Goal: Check status: Check status

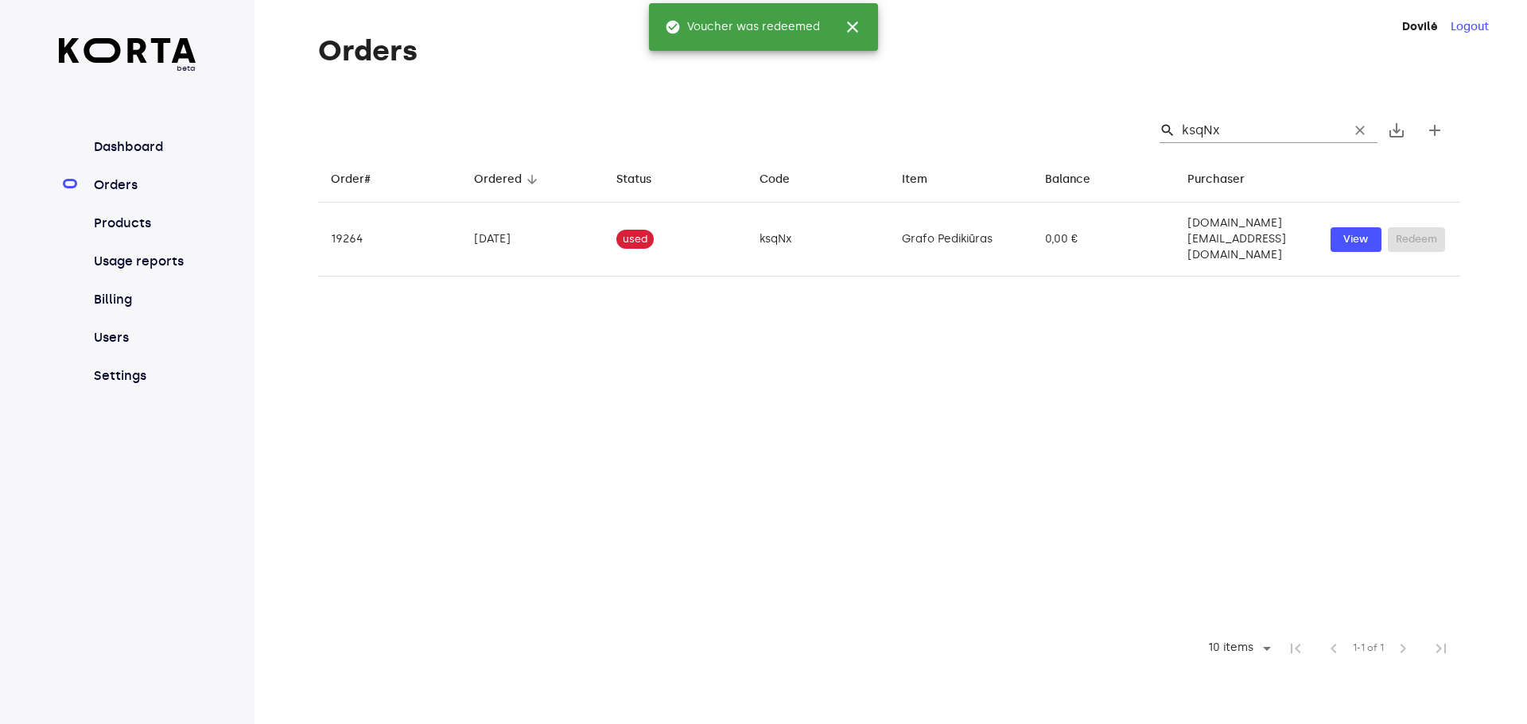
click at [144, 195] on link "Orders" at bounding box center [144, 185] width 106 height 19
click at [133, 195] on link "Orders" at bounding box center [144, 185] width 106 height 19
click at [128, 195] on link "Orders" at bounding box center [144, 185] width 106 height 19
click at [125, 195] on link "Orders" at bounding box center [144, 185] width 106 height 19
click at [131, 233] on link "Products" at bounding box center [144, 223] width 106 height 19
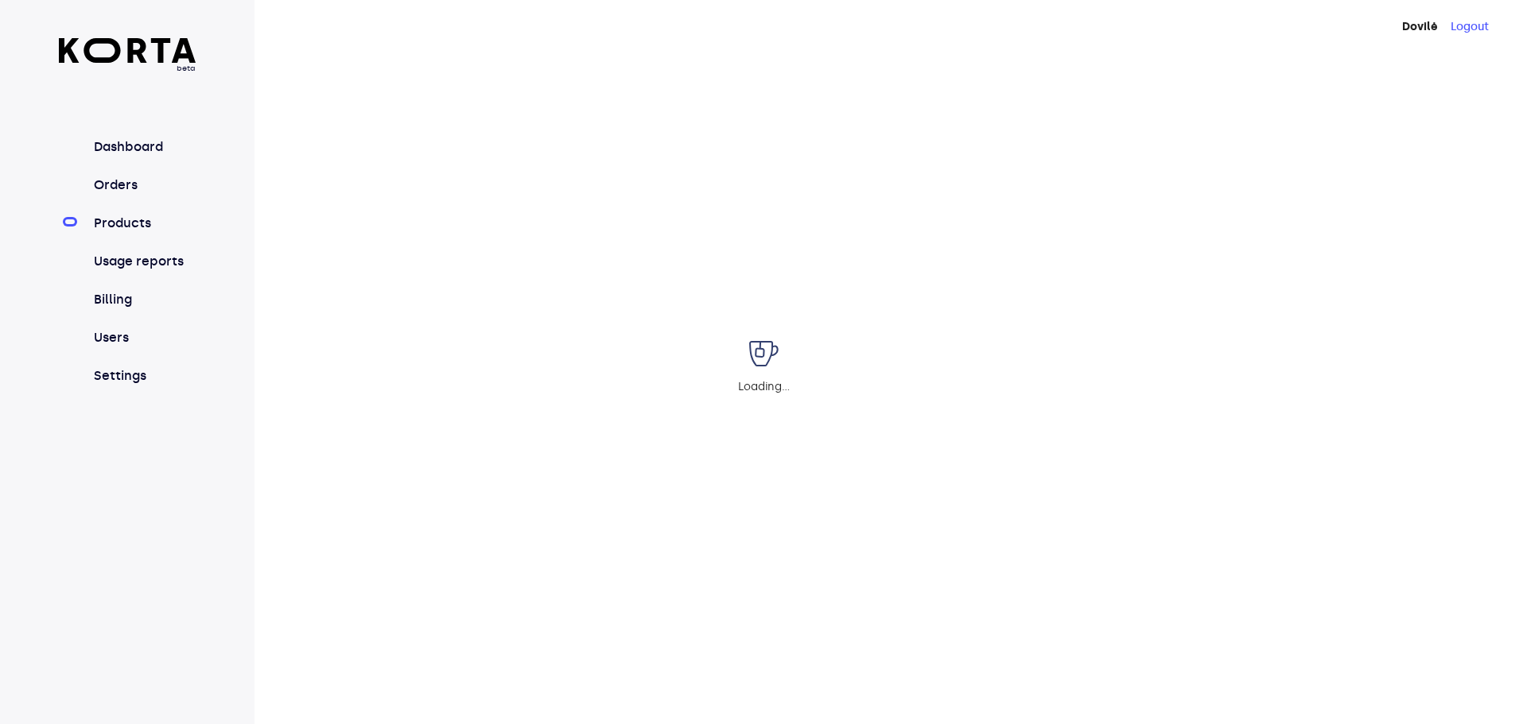
click at [134, 292] on div "Loading..." at bounding box center [763, 362] width 1527 height 724
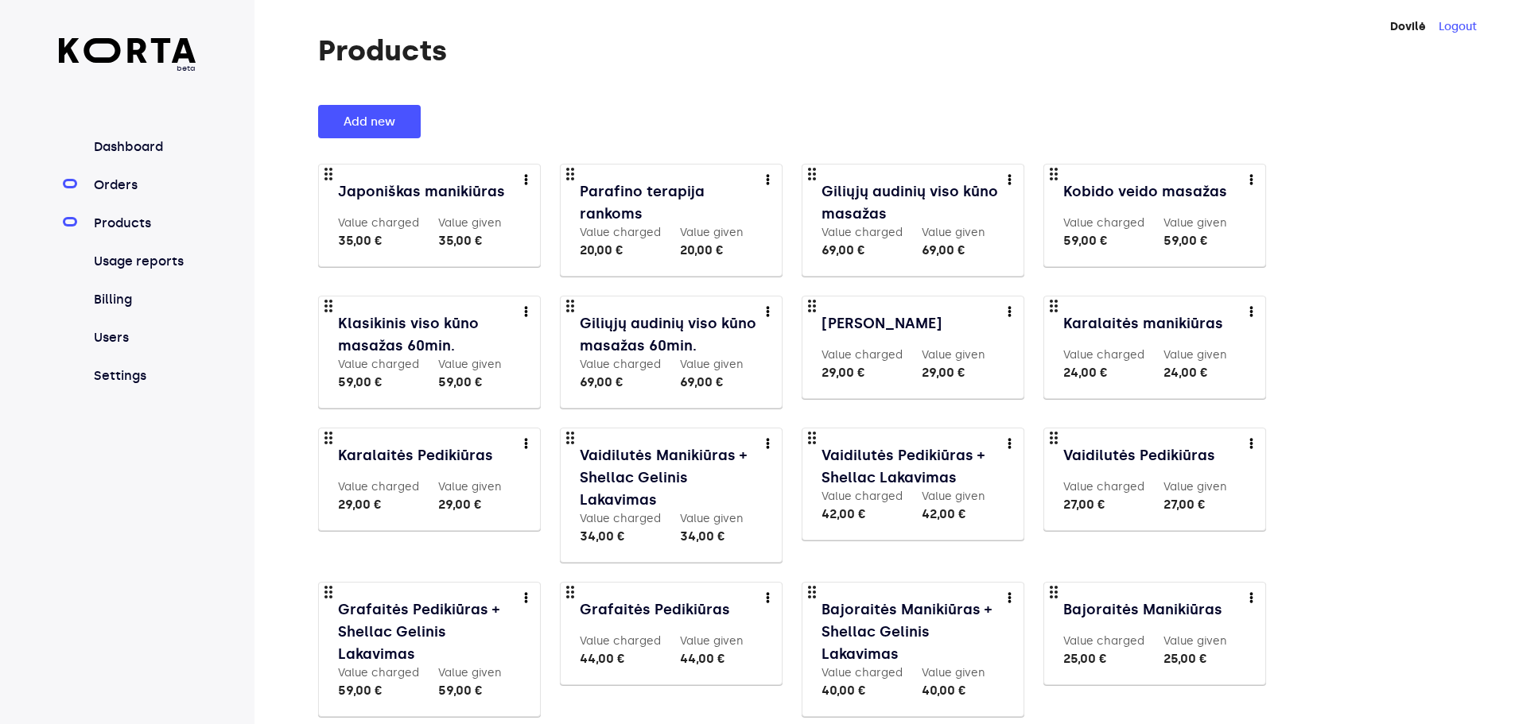
click at [139, 195] on link "Orders" at bounding box center [144, 185] width 106 height 19
